Goal: Task Accomplishment & Management: Manage account settings

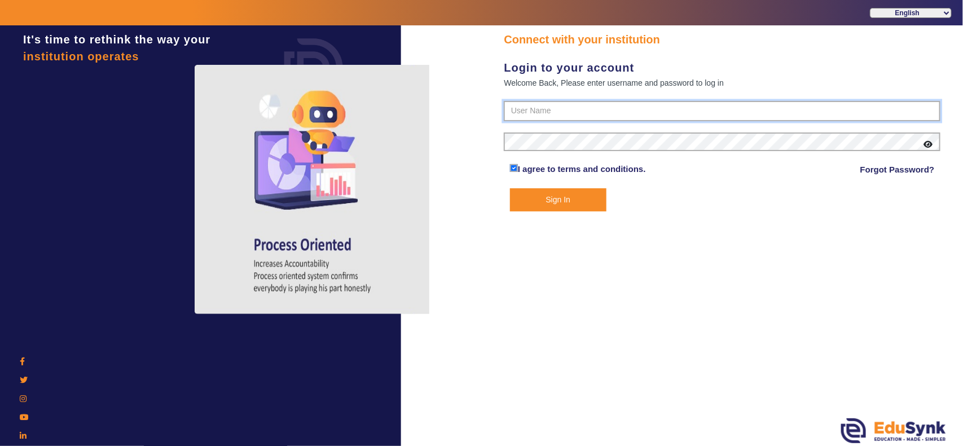
type input "4141419999"
click at [551, 206] on button "Sign In" at bounding box center [558, 199] width 96 height 23
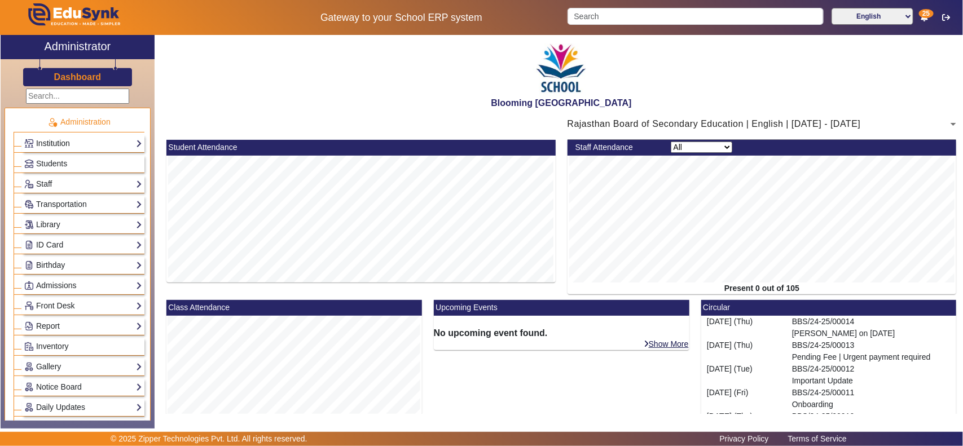
click at [79, 140] on link "Institution" at bounding box center [83, 143] width 118 height 13
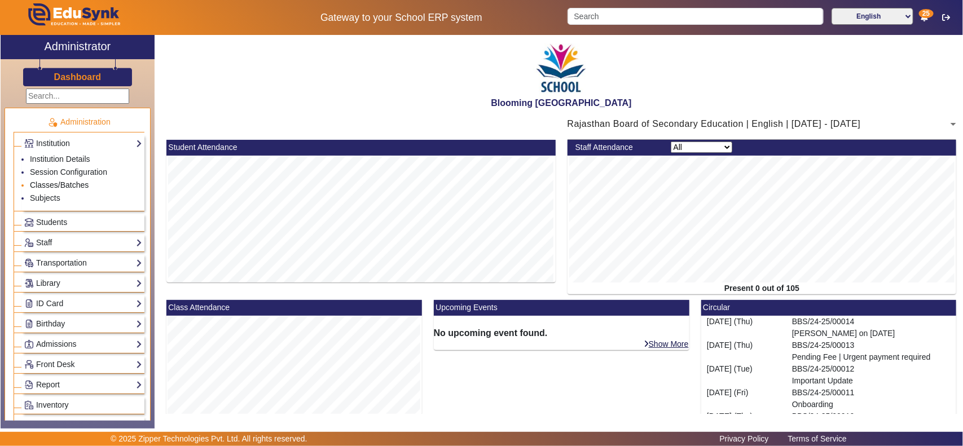
click at [54, 181] on link "Classes/Batches" at bounding box center [59, 184] width 59 height 9
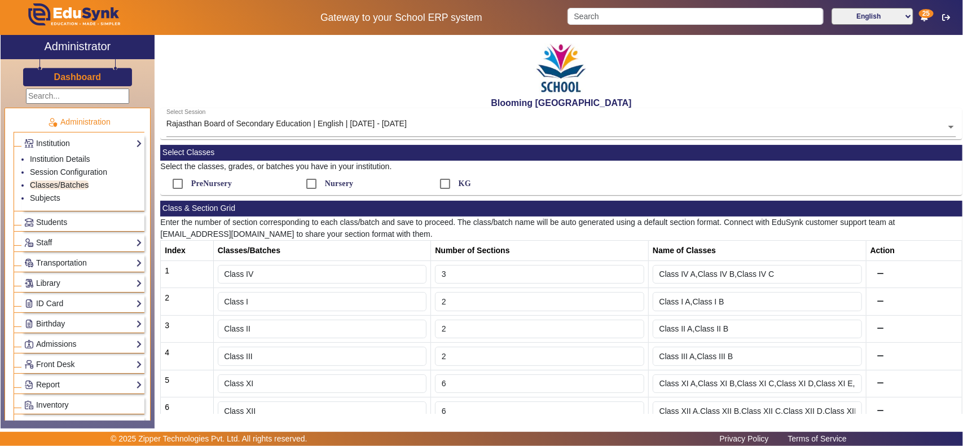
click at [307, 129] on input "text" at bounding box center [561, 128] width 790 height 12
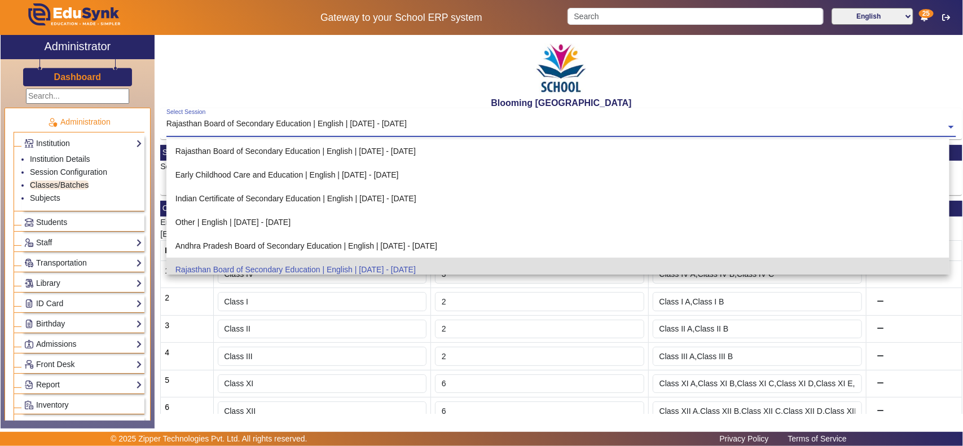
scroll to position [118, 0]
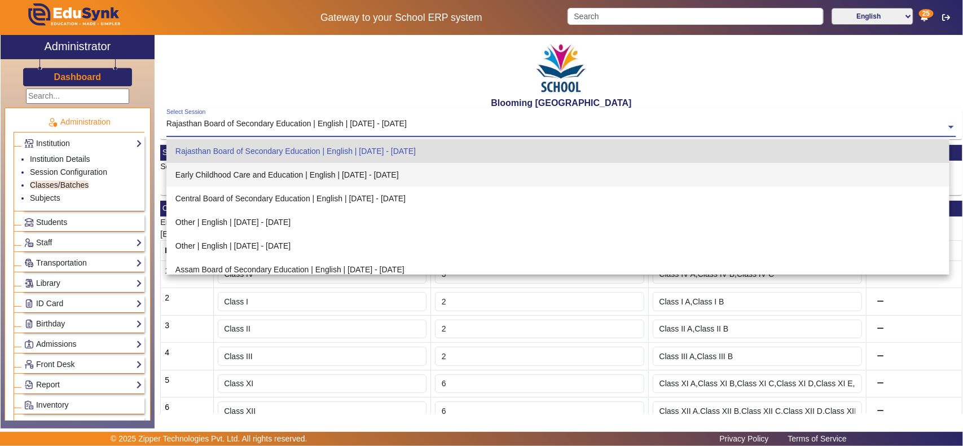
click at [319, 173] on div "Early Childhood Care and Education | English | [DATE] - [DATE]" at bounding box center [557, 175] width 783 height 24
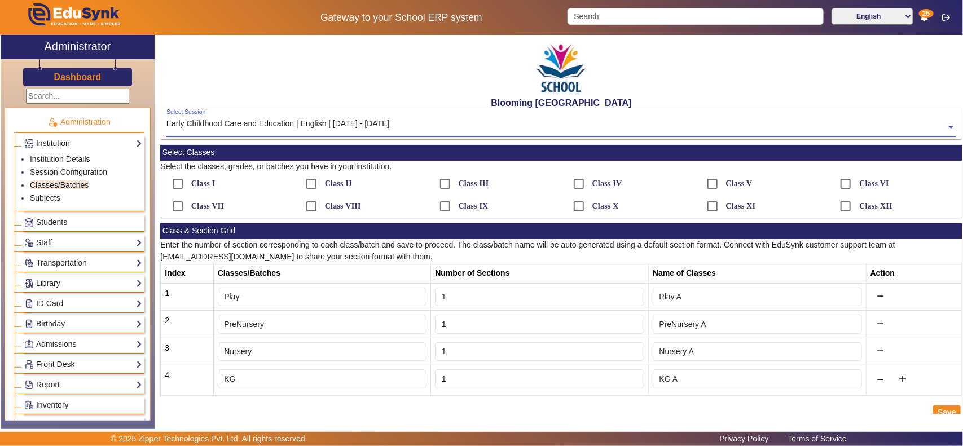
click at [342, 133] on input "text" at bounding box center [561, 128] width 790 height 12
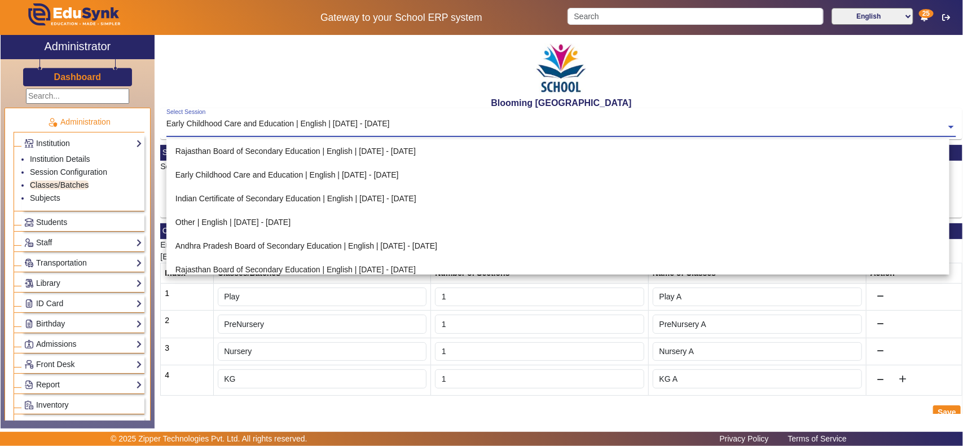
scroll to position [125, 0]
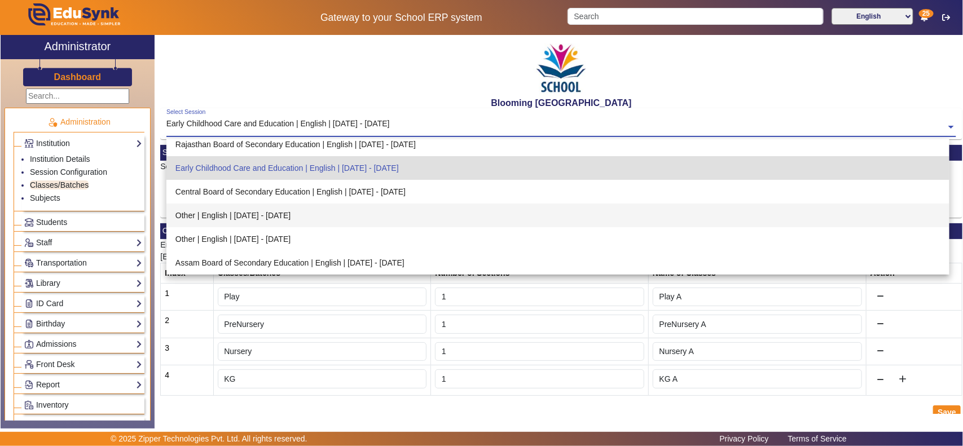
click at [333, 219] on div "Other | English | [DATE] - [DATE]" at bounding box center [557, 216] width 783 height 24
